Goal: Navigation & Orientation: Find specific page/section

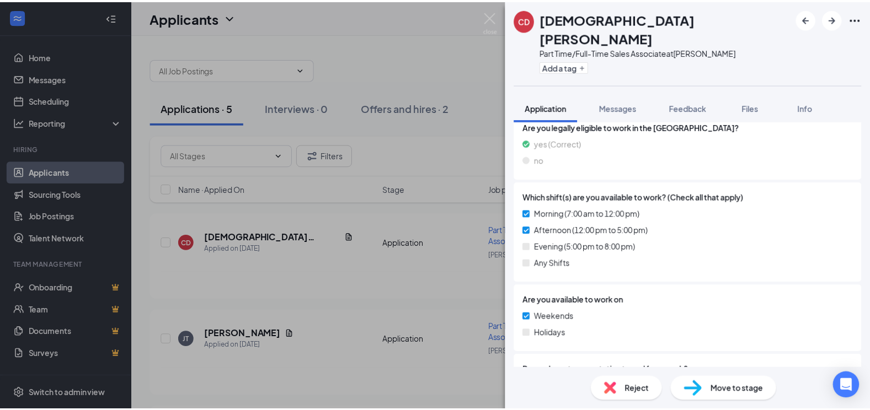
scroll to position [165, 0]
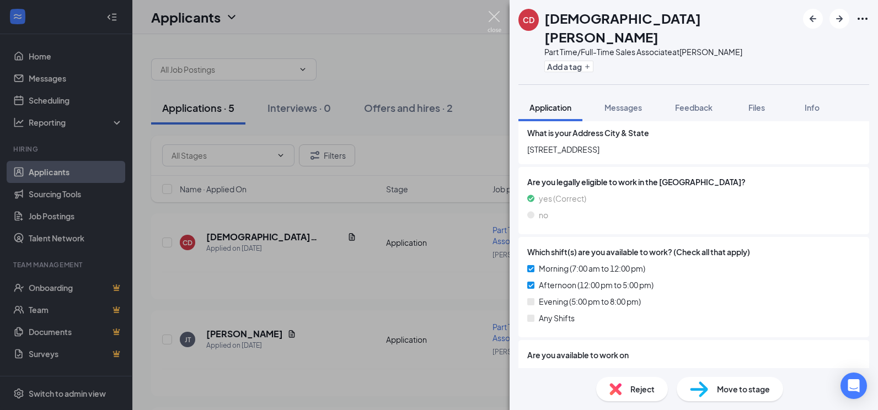
click at [494, 19] on img at bounding box center [494, 22] width 14 height 22
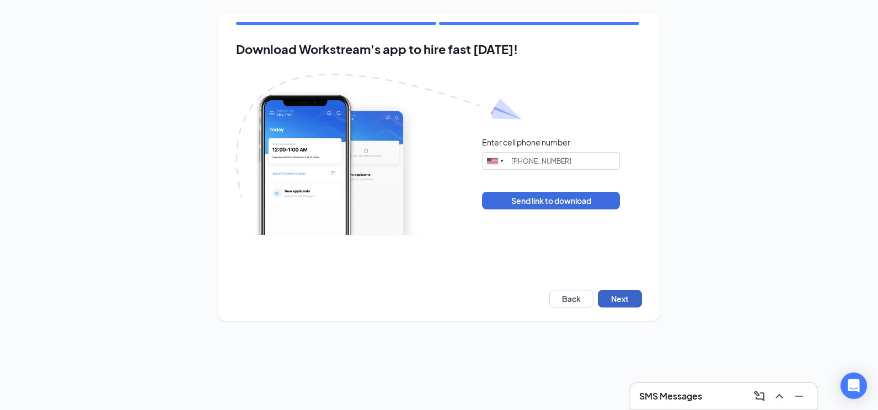
click at [618, 296] on button "Next" at bounding box center [620, 299] width 44 height 18
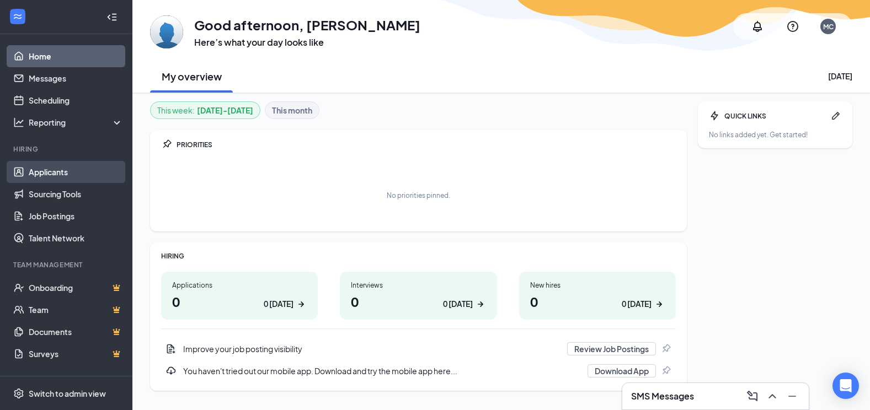
click at [52, 170] on link "Applicants" at bounding box center [76, 172] width 94 height 22
